Goal: Contribute content: Add original content to the website for others to see

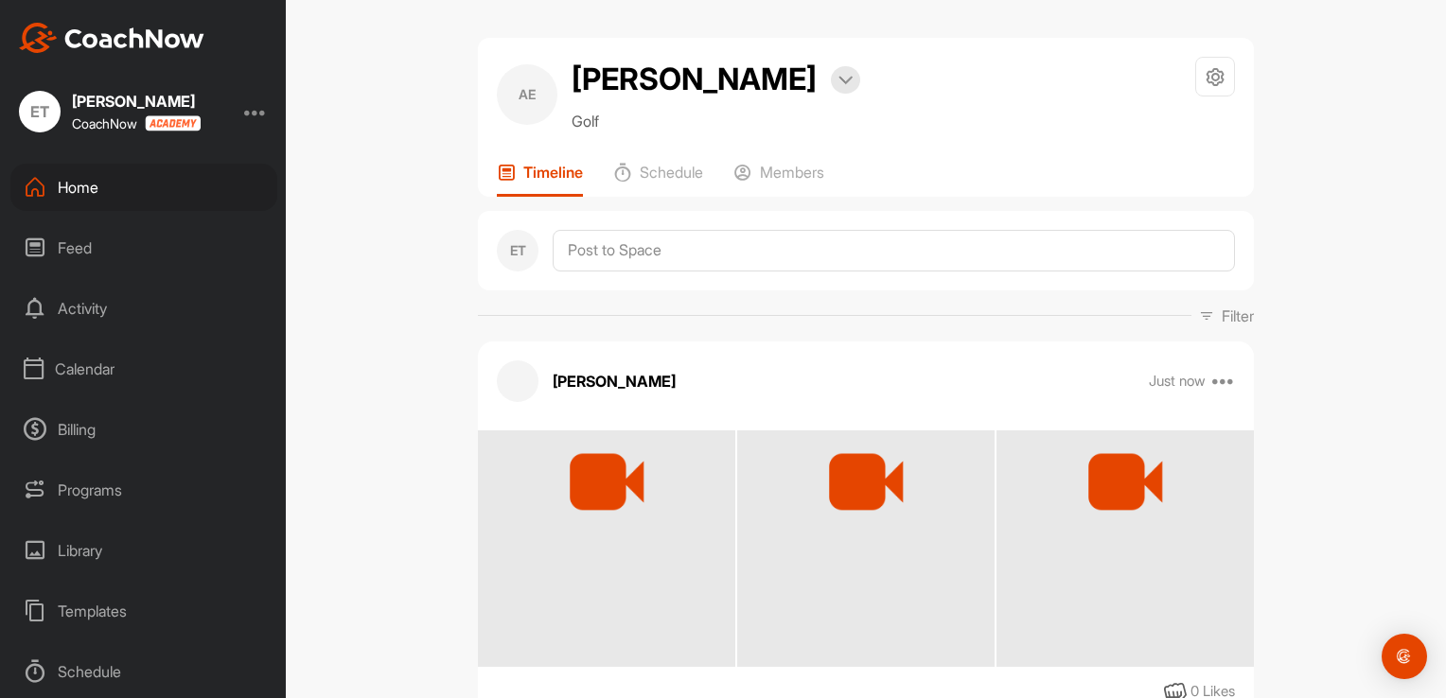
click at [1120, 509] on div at bounding box center [1125, 481] width 102 height 102
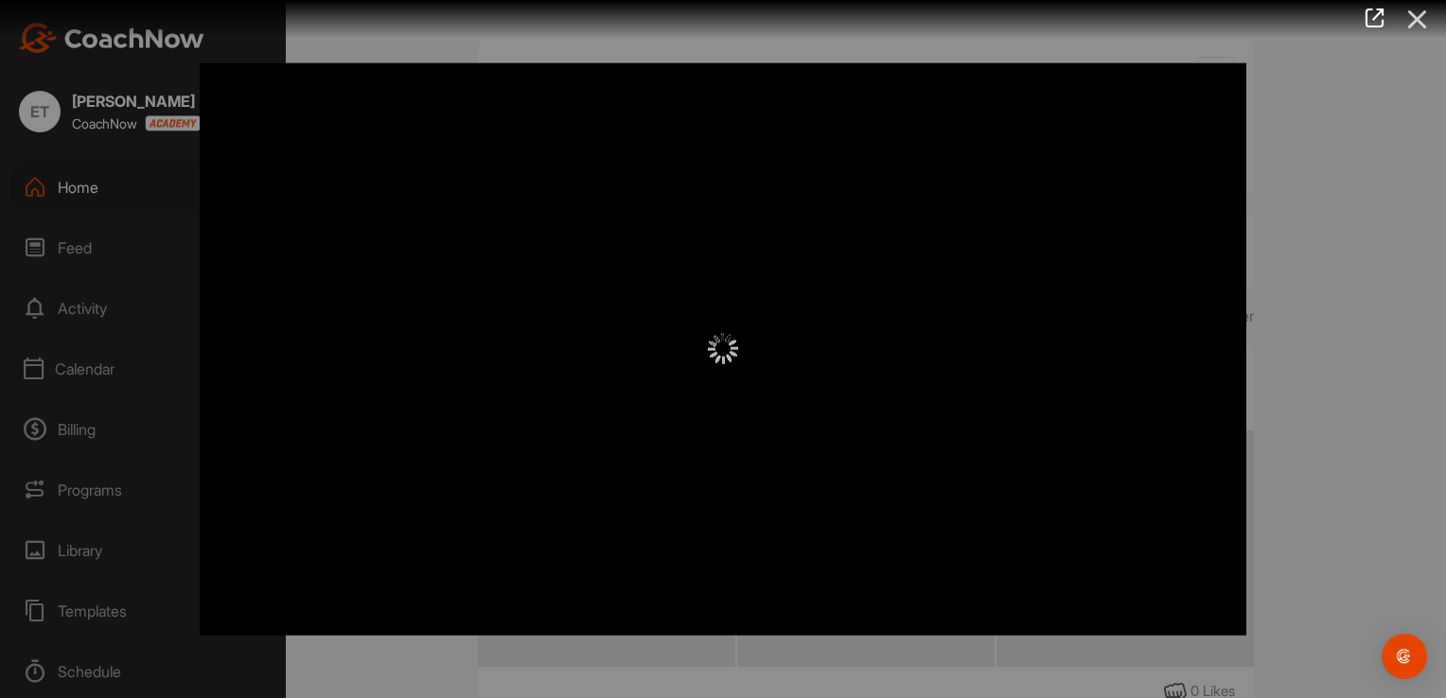
click at [1422, 23] on icon at bounding box center [1418, 19] width 44 height 35
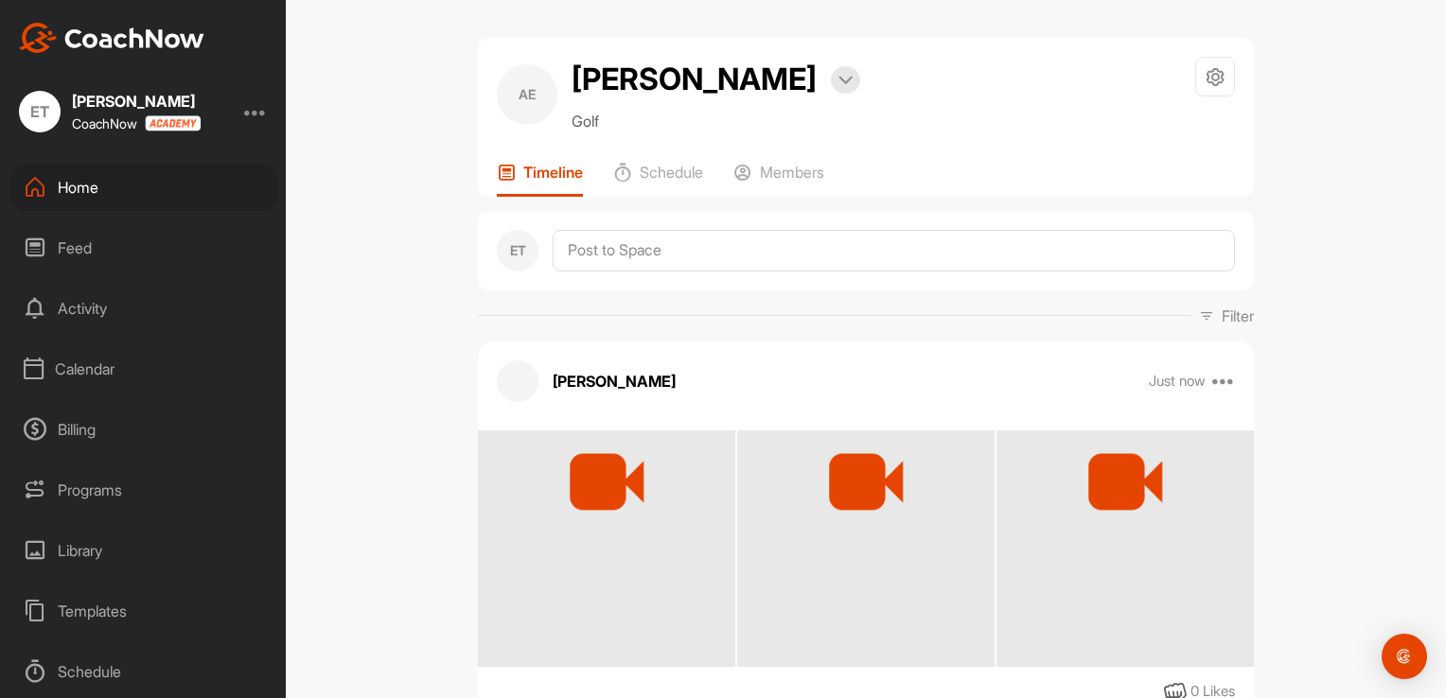
click at [1211, 383] on div "Just now Move to ... Copy to ... Edit Edit Tags Pin to top Delete" at bounding box center [1192, 381] width 87 height 23
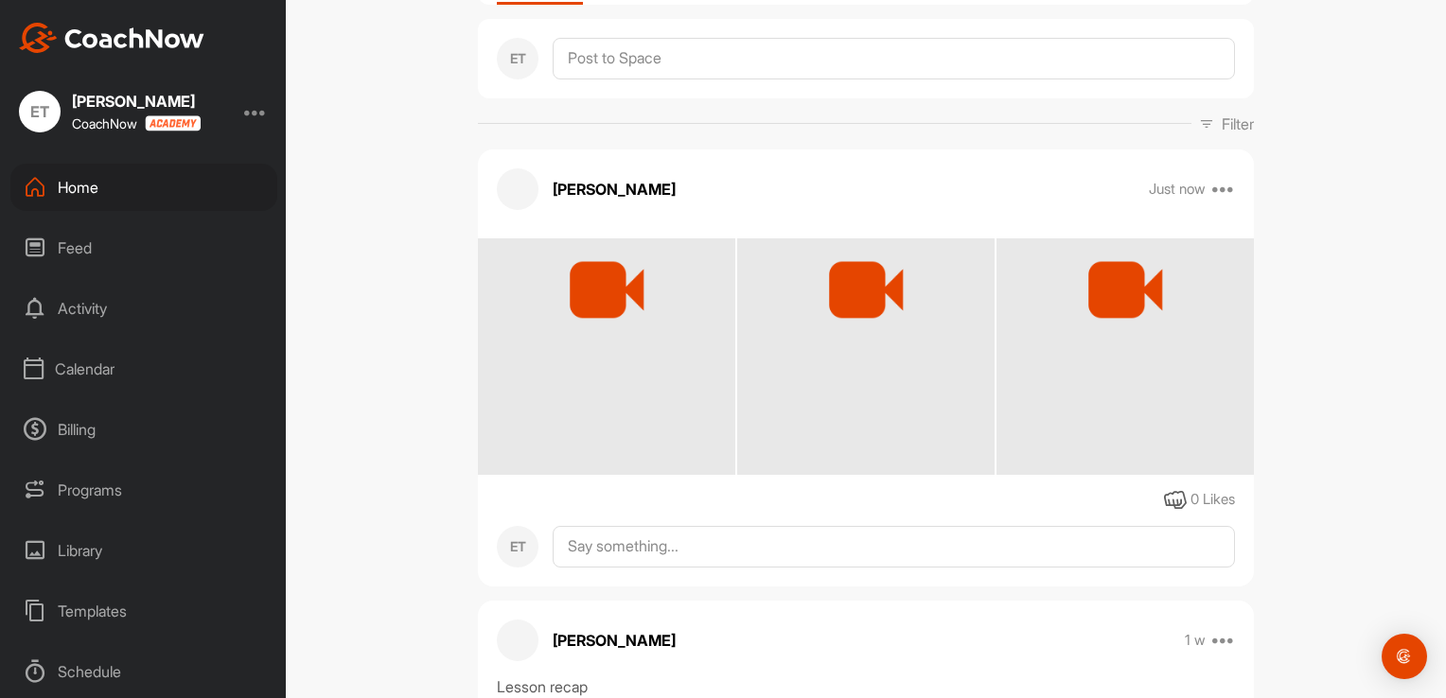
scroll to position [189, 0]
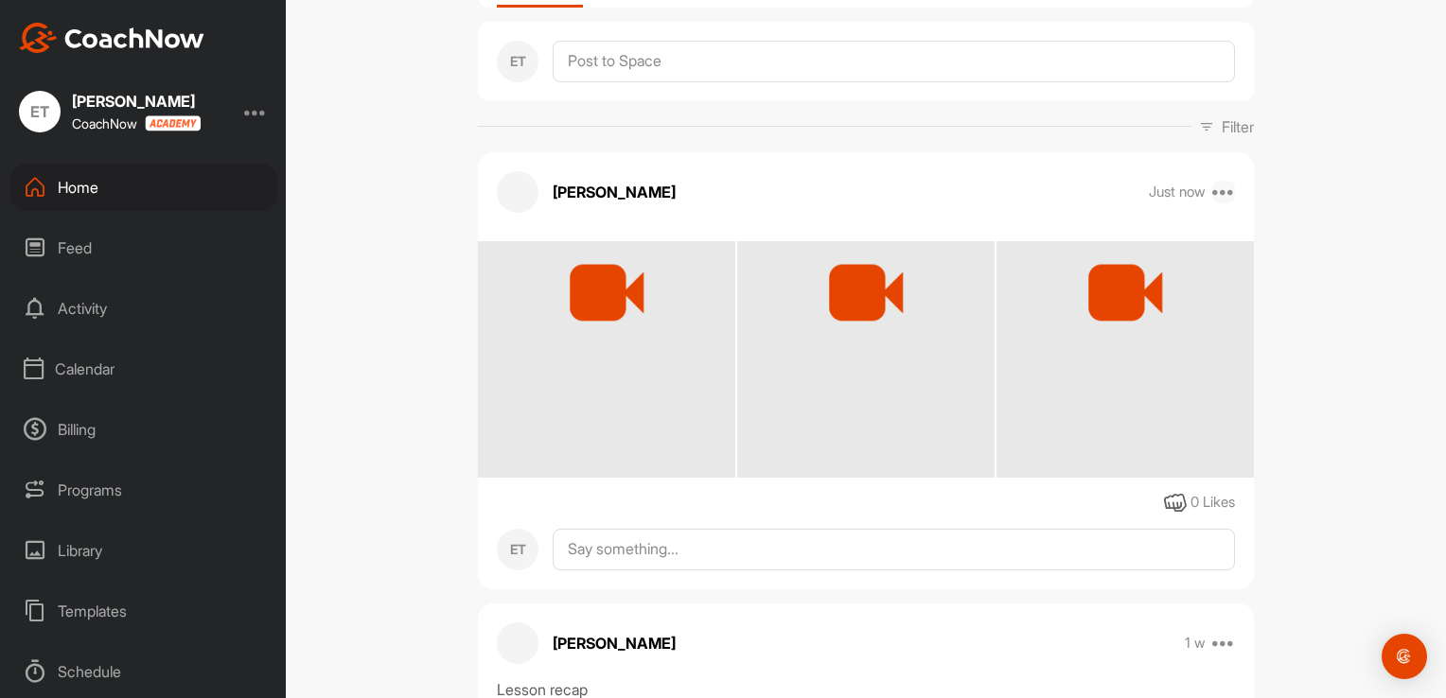
click at [1218, 191] on icon at bounding box center [1223, 192] width 23 height 23
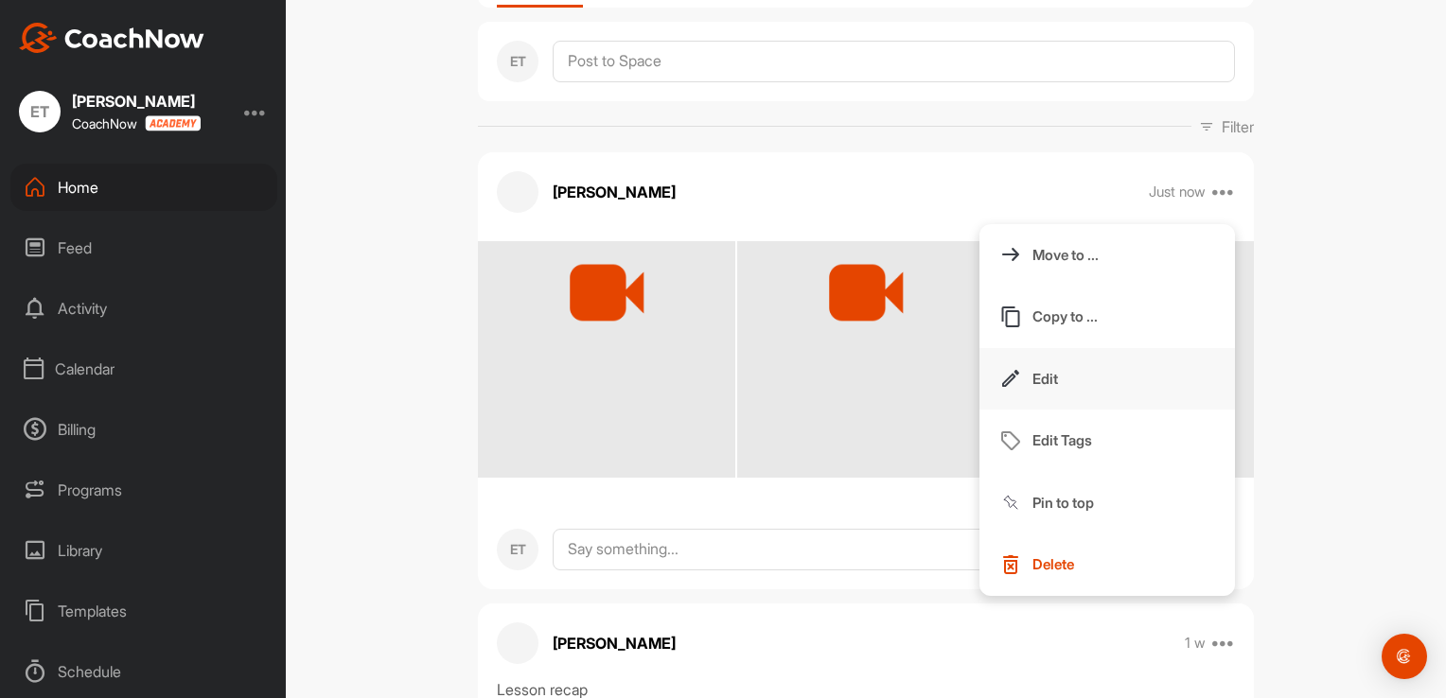
click at [1074, 388] on button "Edit" at bounding box center [1106, 379] width 255 height 62
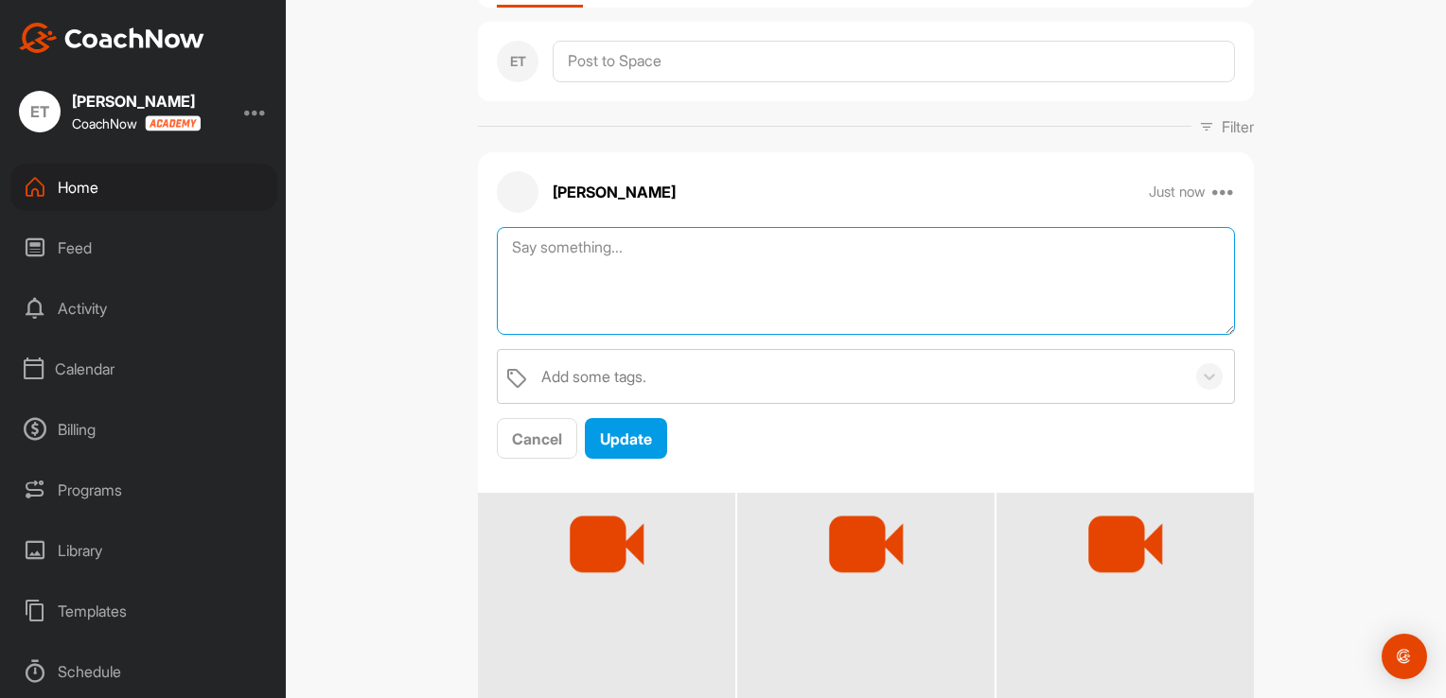
click at [573, 259] on textarea at bounding box center [866, 281] width 738 height 109
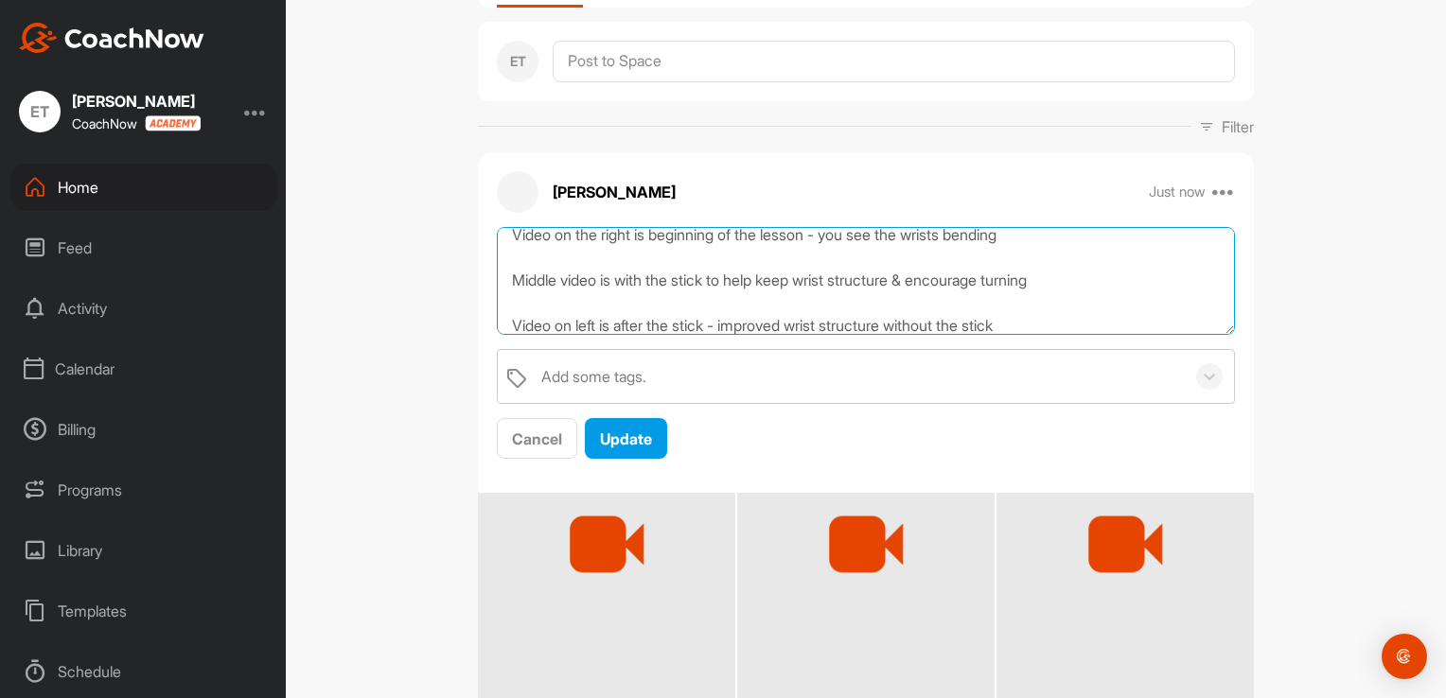
click at [908, 316] on textarea "Video on the right is beginning of the lesson - you see the wrists bending Midd…" at bounding box center [866, 281] width 738 height 109
type textarea "Video on the right is beginning of the lesson - you see the wrists bending Midd…"
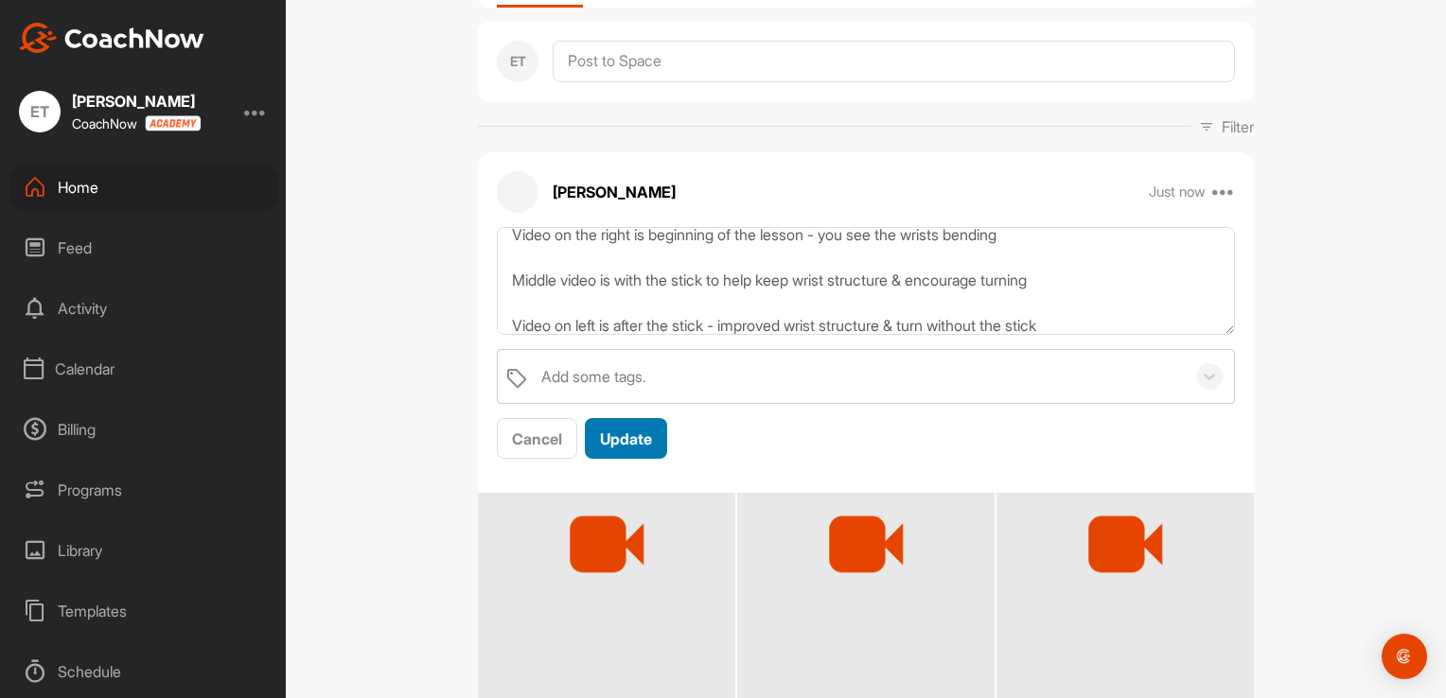
click at [633, 439] on span "Update" at bounding box center [626, 439] width 52 height 19
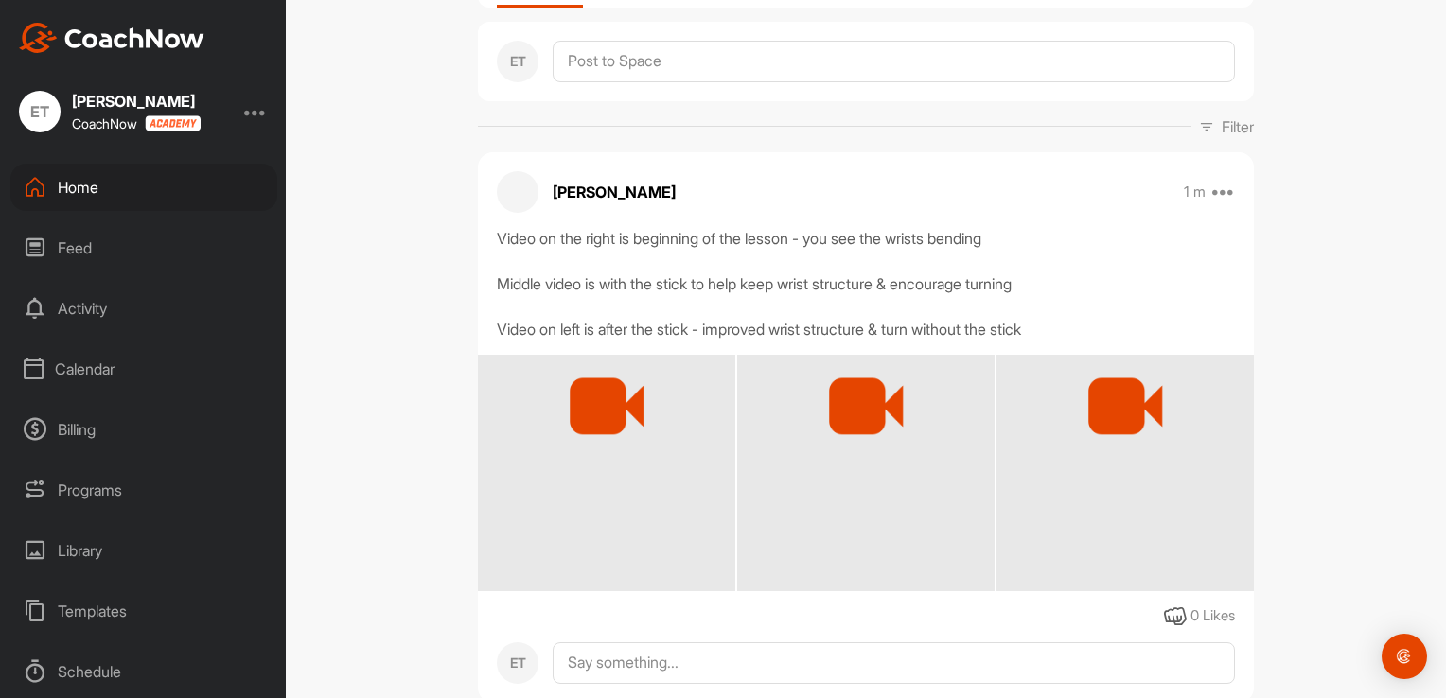
click at [99, 368] on div "Calendar" at bounding box center [143, 368] width 267 height 47
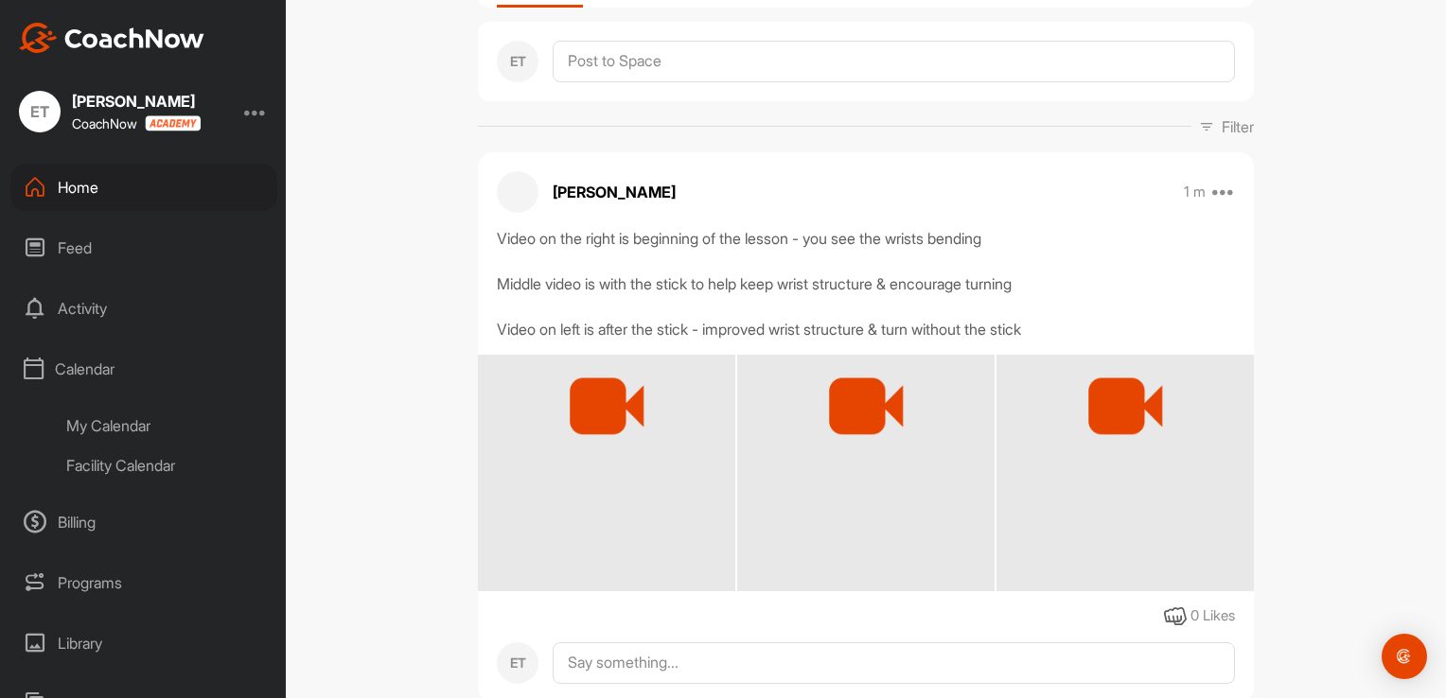
click at [135, 422] on div "My Calendar" at bounding box center [165, 426] width 224 height 40
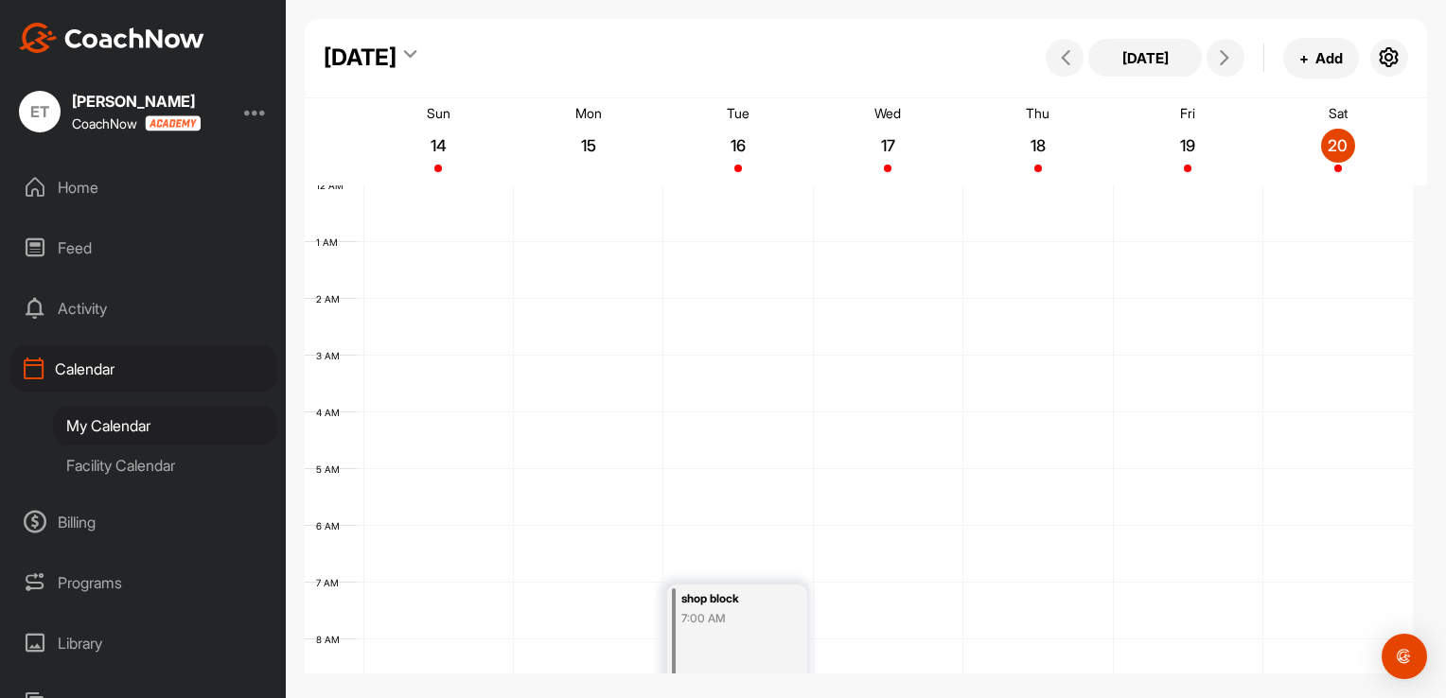
scroll to position [328, 0]
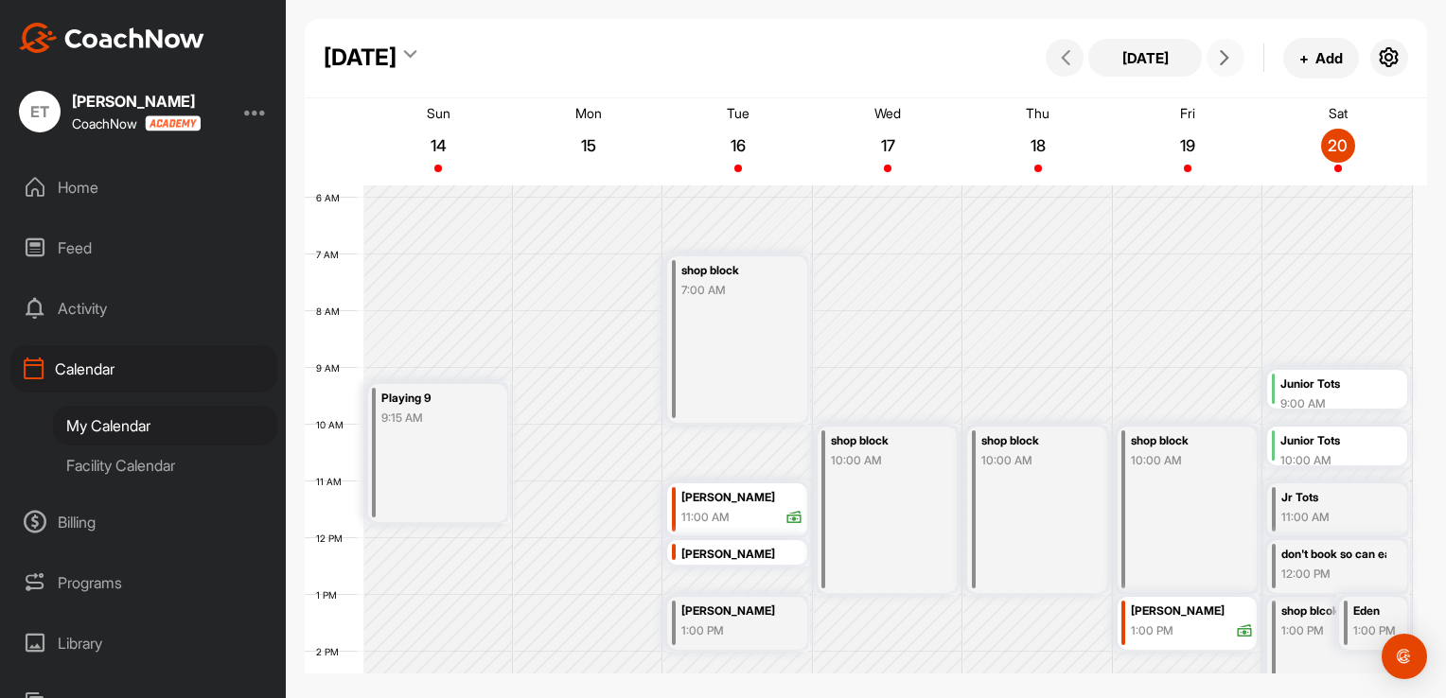
click at [1230, 63] on icon at bounding box center [1224, 57] width 15 height 15
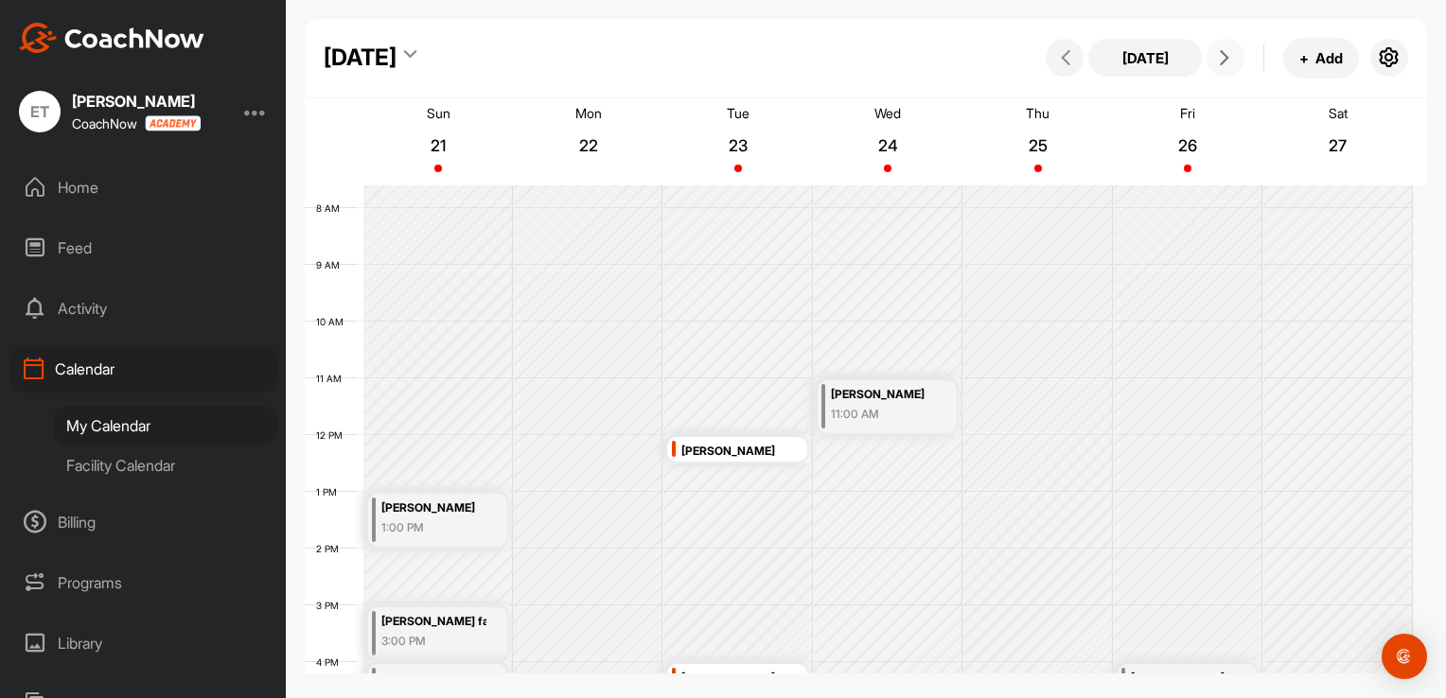
scroll to position [423, 0]
